Goal: Information Seeking & Learning: Learn about a topic

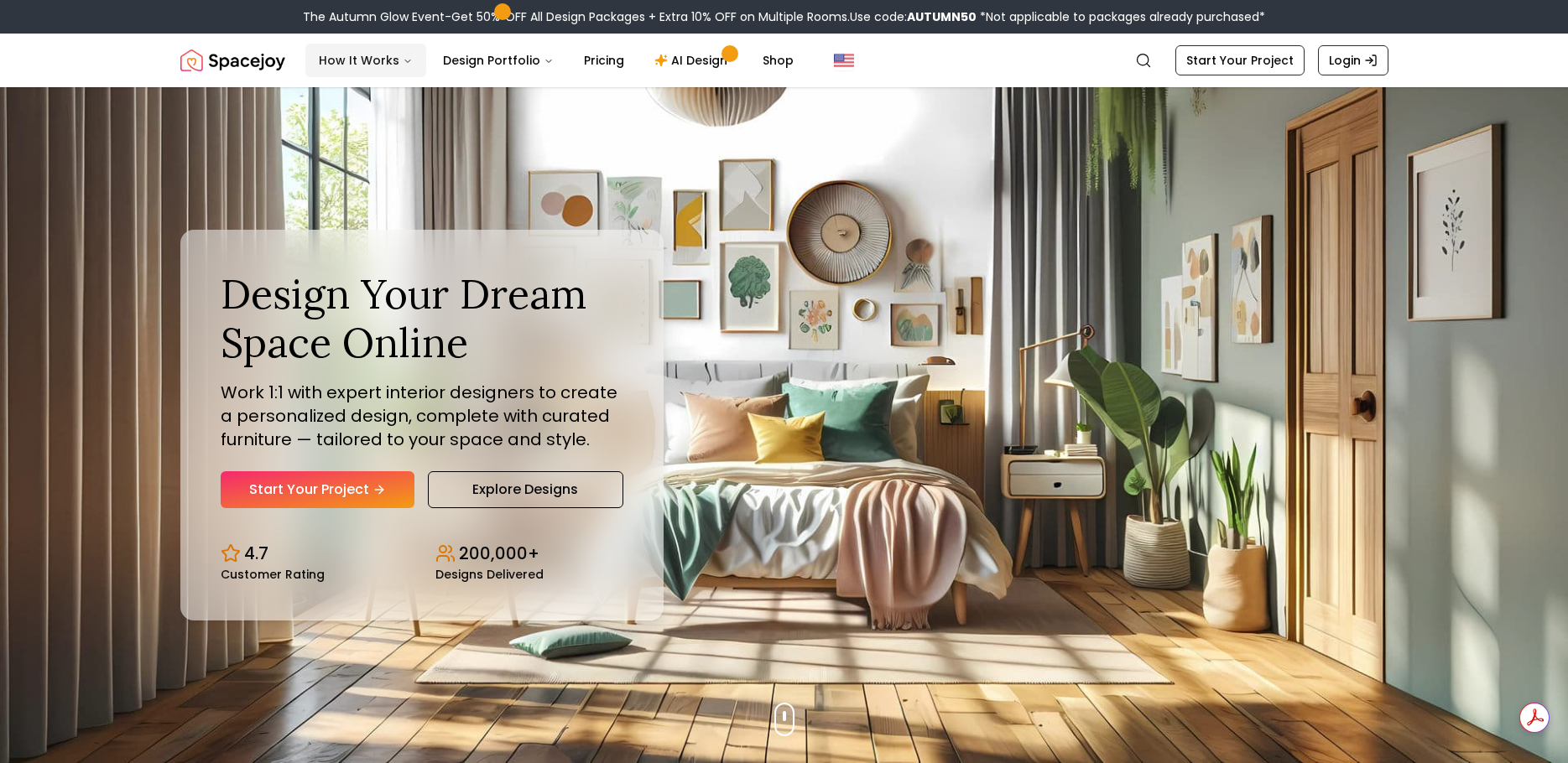
click at [388, 65] on button "How It Works" at bounding box center [366, 60] width 121 height 34
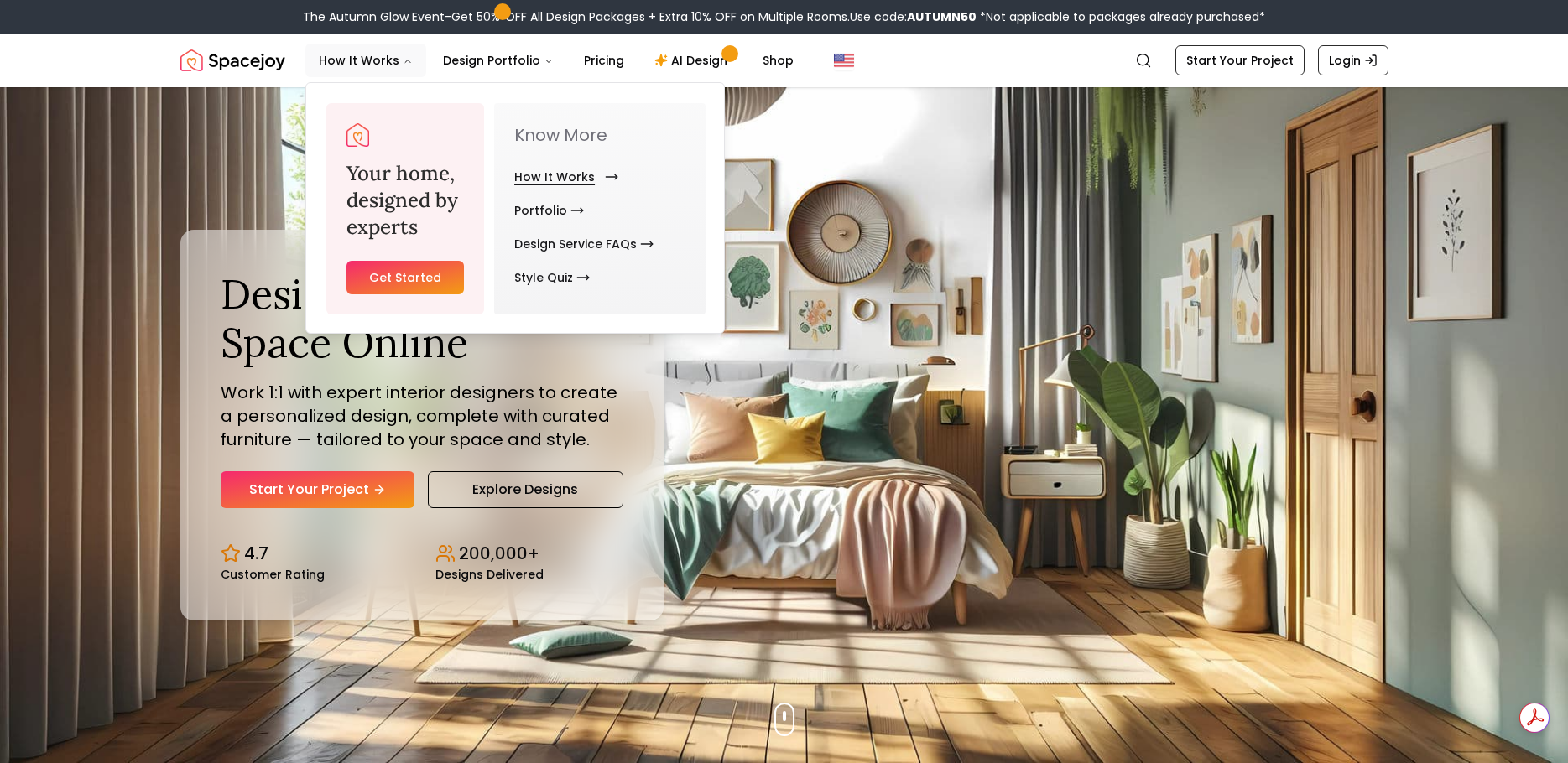
click at [556, 175] on link "How It Works" at bounding box center [562, 176] width 97 height 34
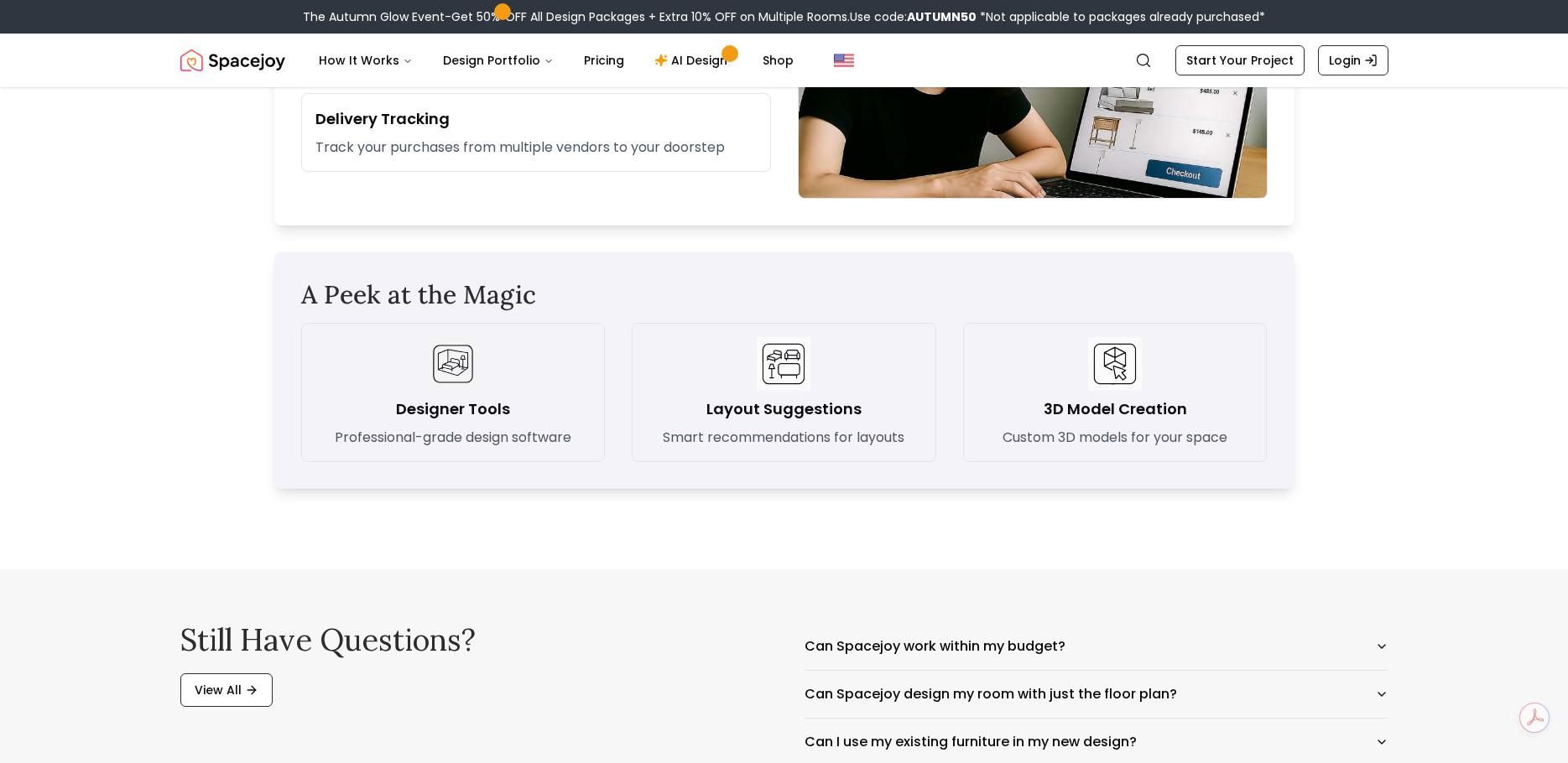
scroll to position [2600, 0]
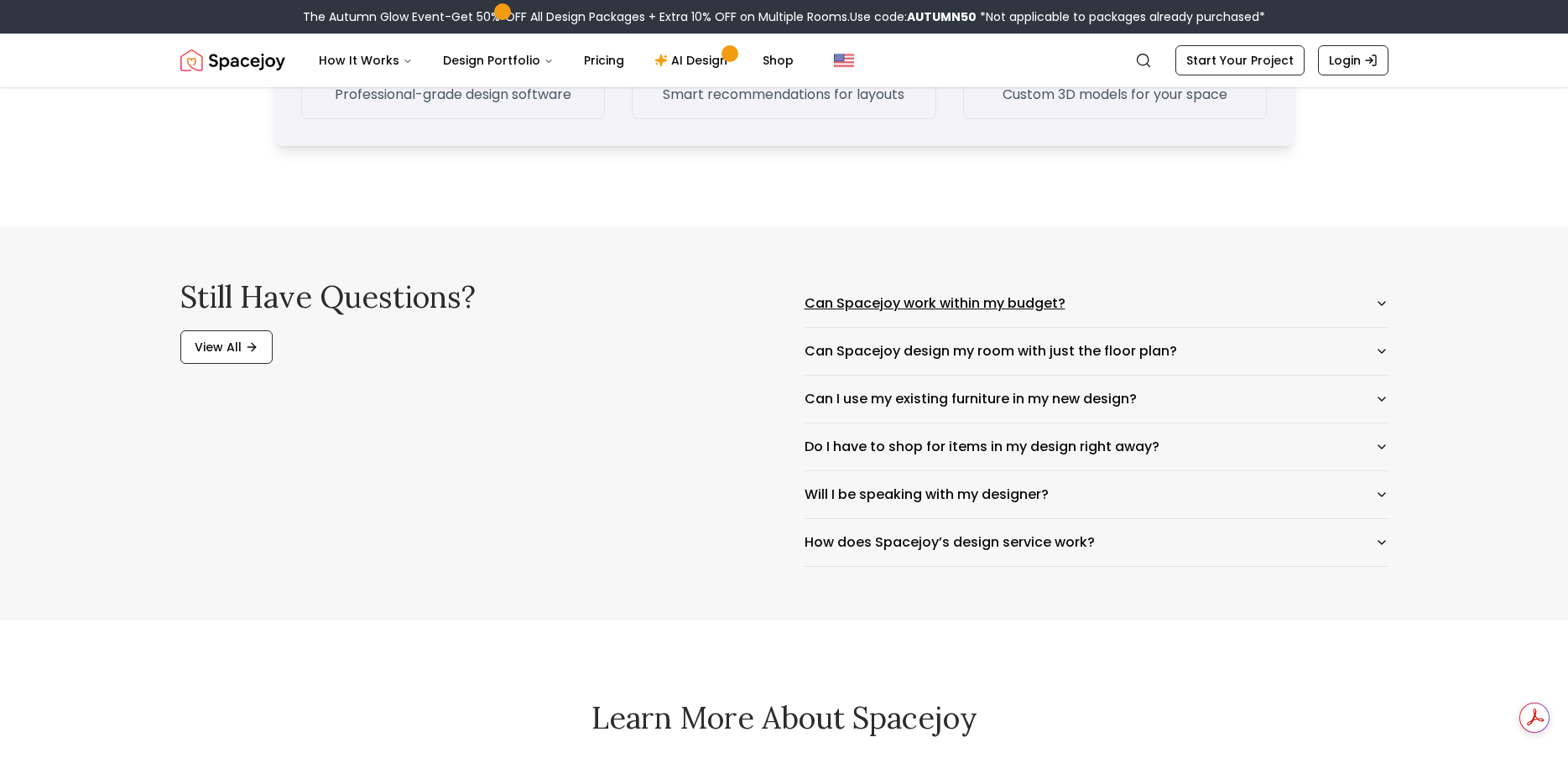
click at [1353, 305] on button "Can Spacejoy work within my budget?" at bounding box center [1096, 304] width 584 height 47
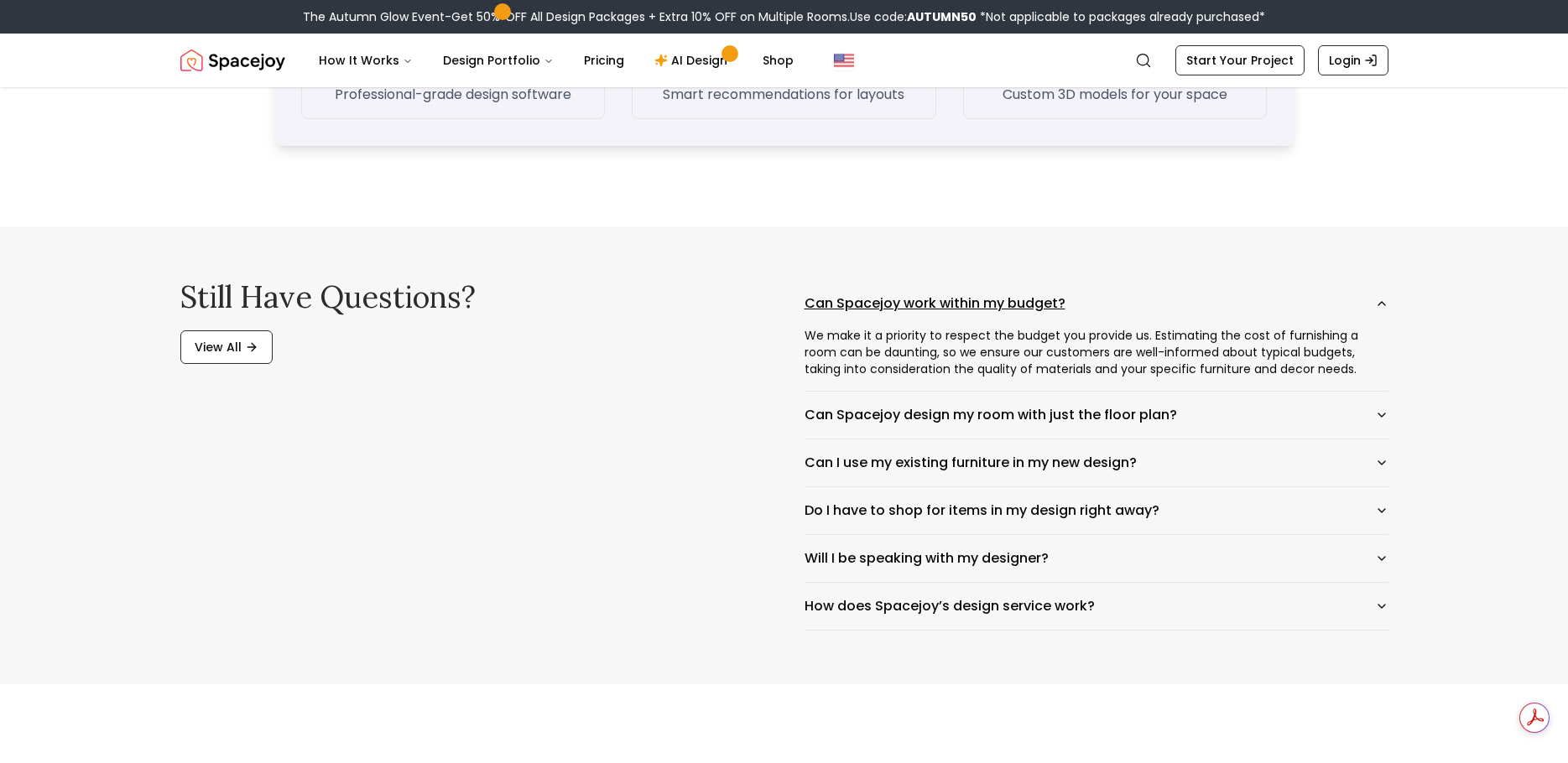
click at [1344, 310] on button "Can Spacejoy work within my budget?" at bounding box center [1096, 304] width 584 height 47
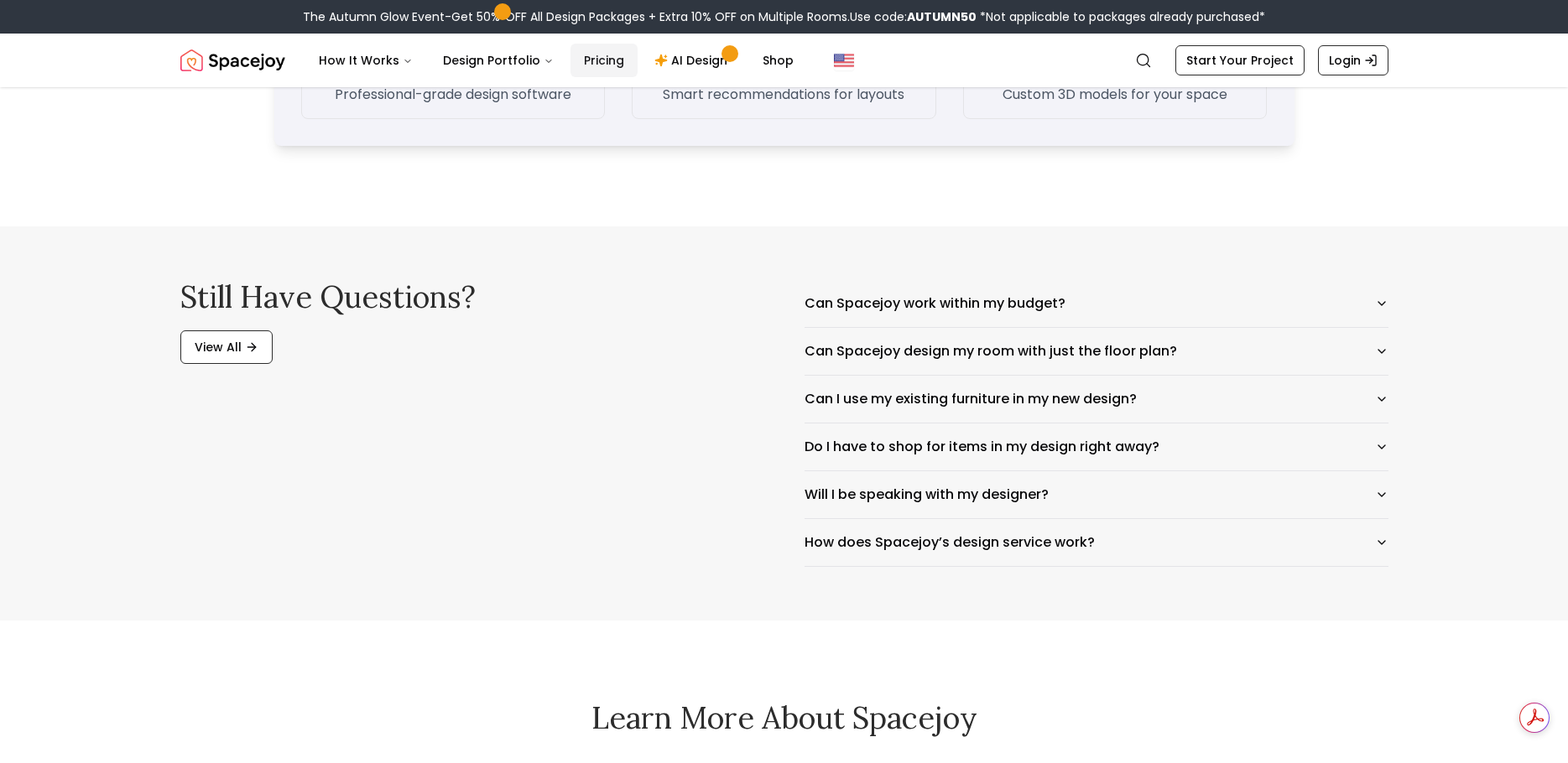
click at [602, 67] on link "Pricing" at bounding box center [604, 60] width 67 height 34
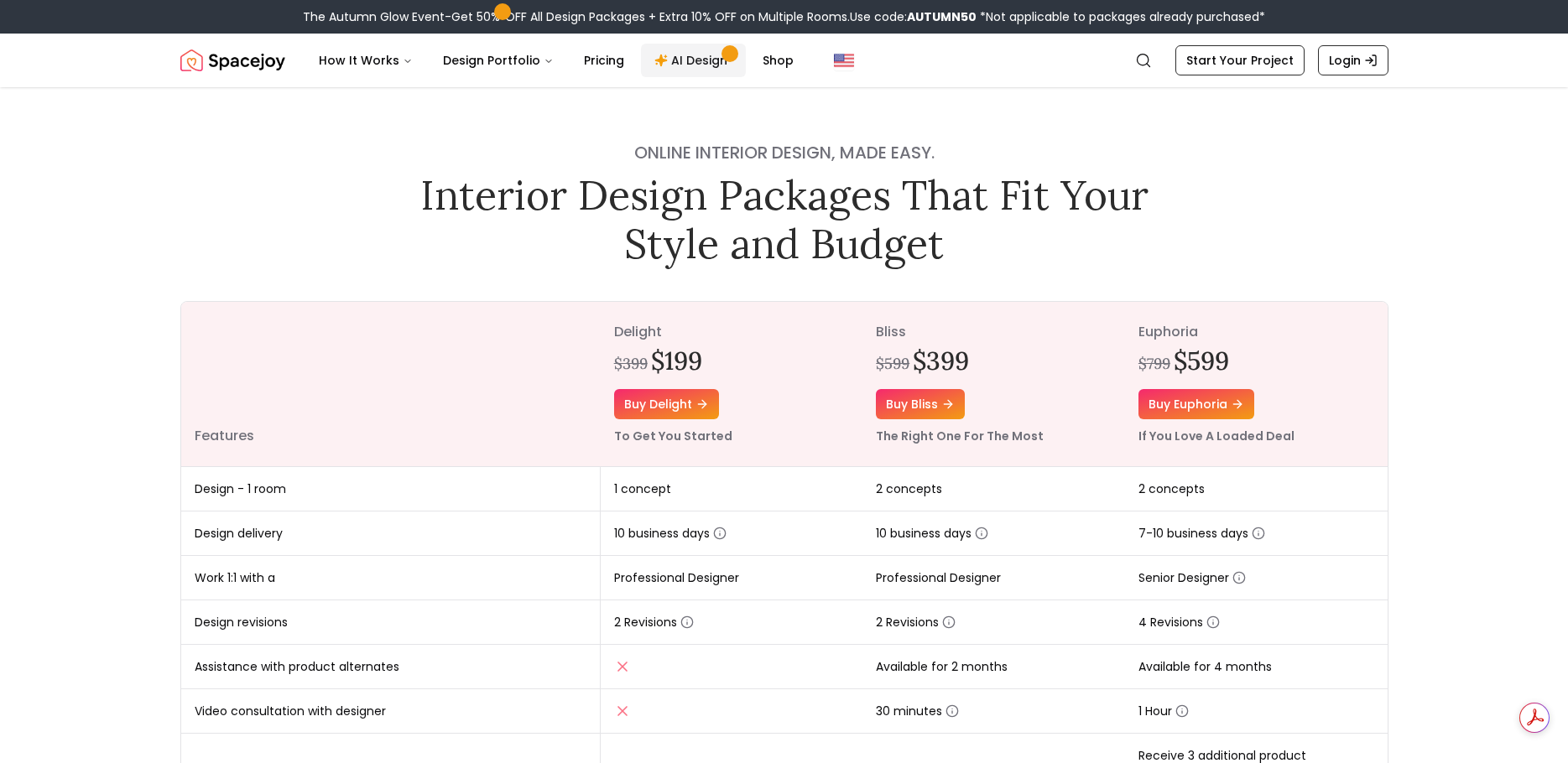
click at [678, 61] on link "AI Design" at bounding box center [693, 60] width 105 height 34
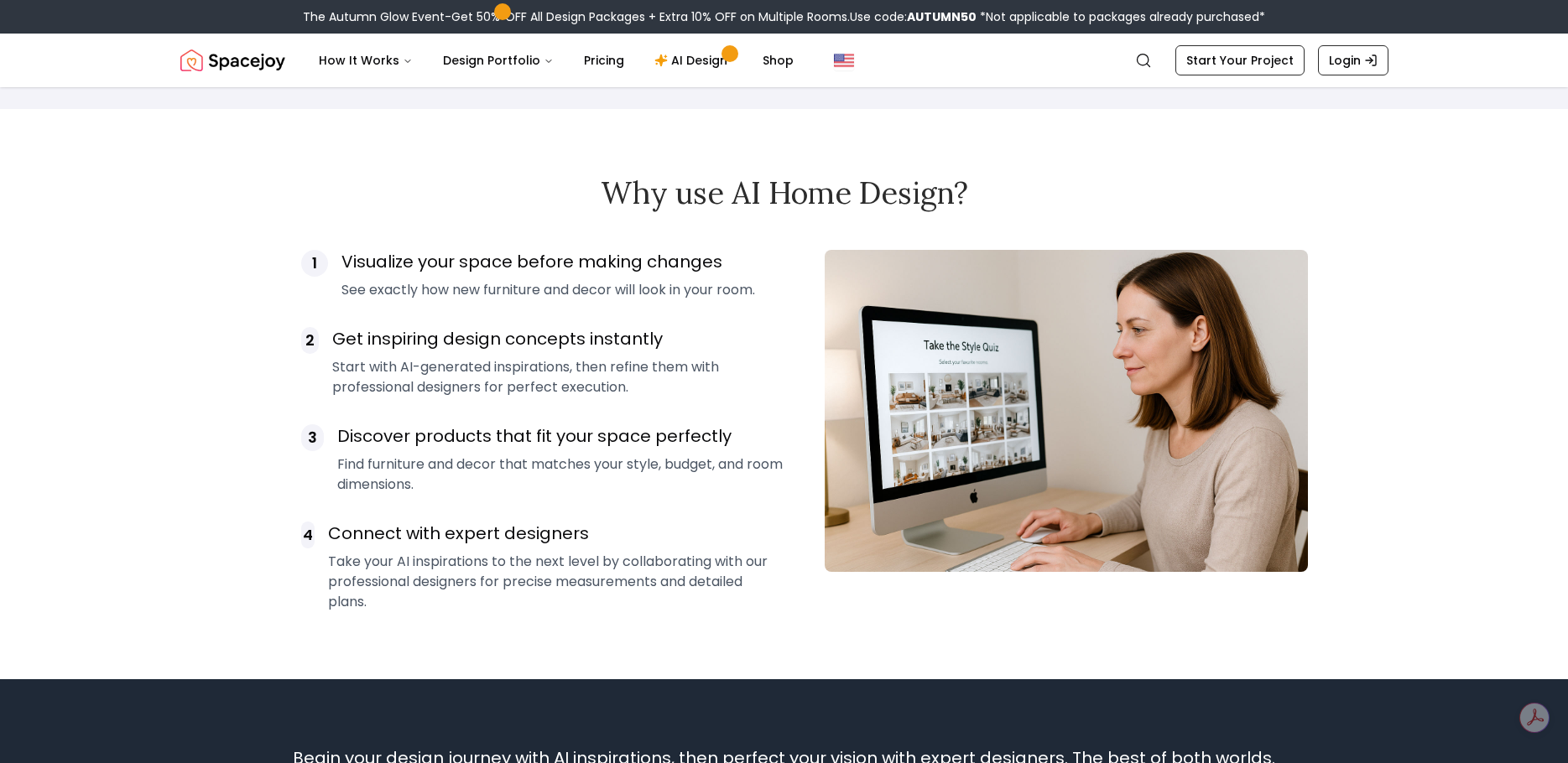
scroll to position [1343, 0]
